Goal: Information Seeking & Learning: Find specific fact

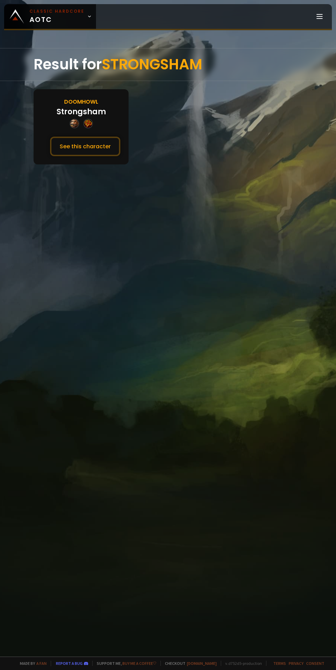
click at [84, 143] on button "See this character" at bounding box center [85, 147] width 70 height 20
click at [101, 146] on button "See this character" at bounding box center [85, 147] width 70 height 20
click at [101, 137] on button "See this character" at bounding box center [85, 147] width 70 height 20
